Goal: Subscribe to service/newsletter

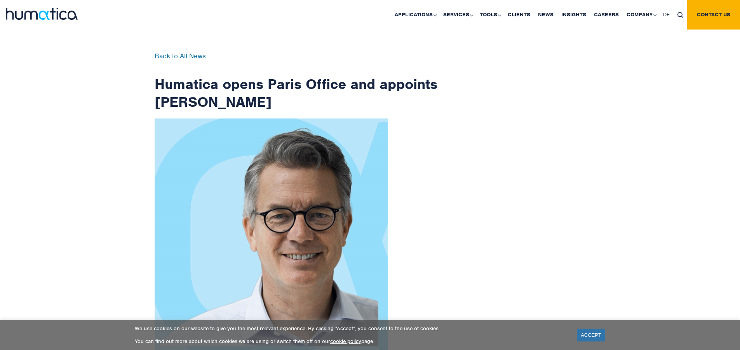
scroll to position [1239, 0]
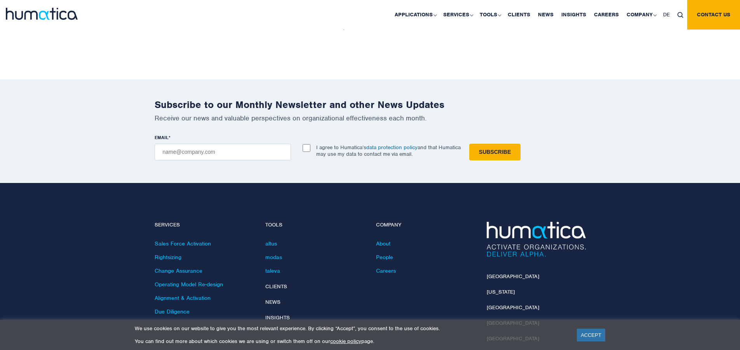
checkbox input "true"
type input "[EMAIL_ADDRESS][DOMAIN_NAME]"
click at [469, 144] on input "Subscribe" at bounding box center [494, 152] width 51 height 17
